Goal: Communication & Community: Answer question/provide support

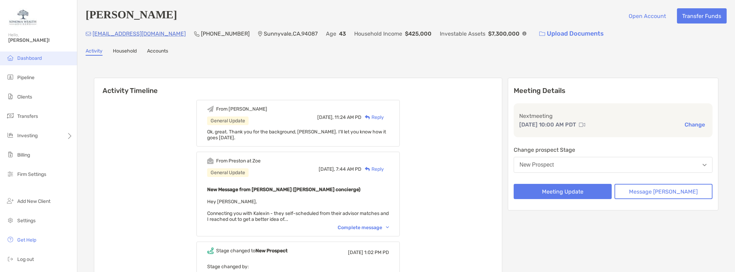
click at [23, 58] on span "Dashboard" at bounding box center [29, 58] width 25 height 6
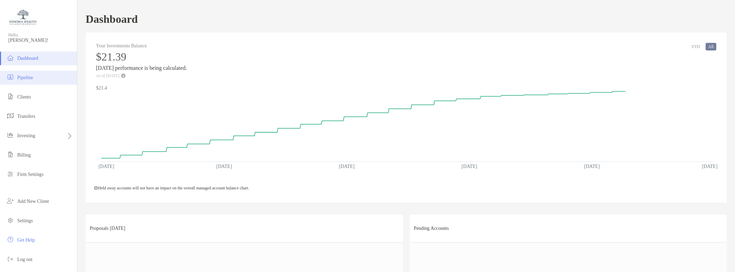
click at [24, 78] on span "Pipeline" at bounding box center [25, 77] width 16 height 5
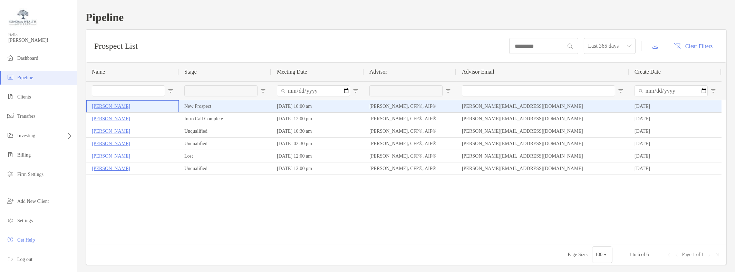
click at [121, 106] on p "[PERSON_NAME]" at bounding box center [111, 106] width 38 height 9
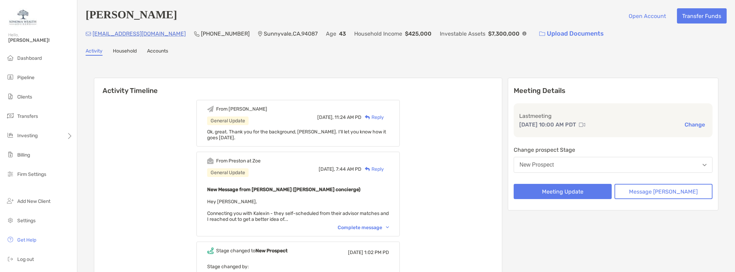
click at [383, 117] on div "Reply" at bounding box center [372, 117] width 22 height 7
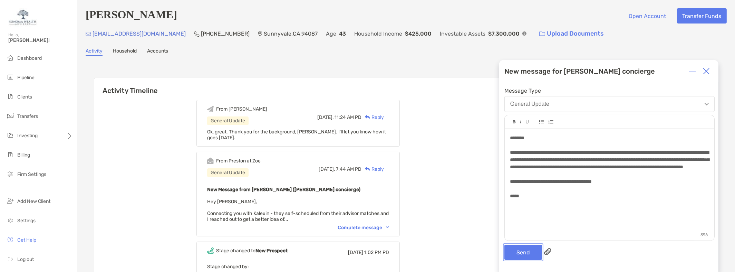
click at [528, 251] on button "Send" at bounding box center [523, 251] width 38 height 15
